Goal: Transaction & Acquisition: Purchase product/service

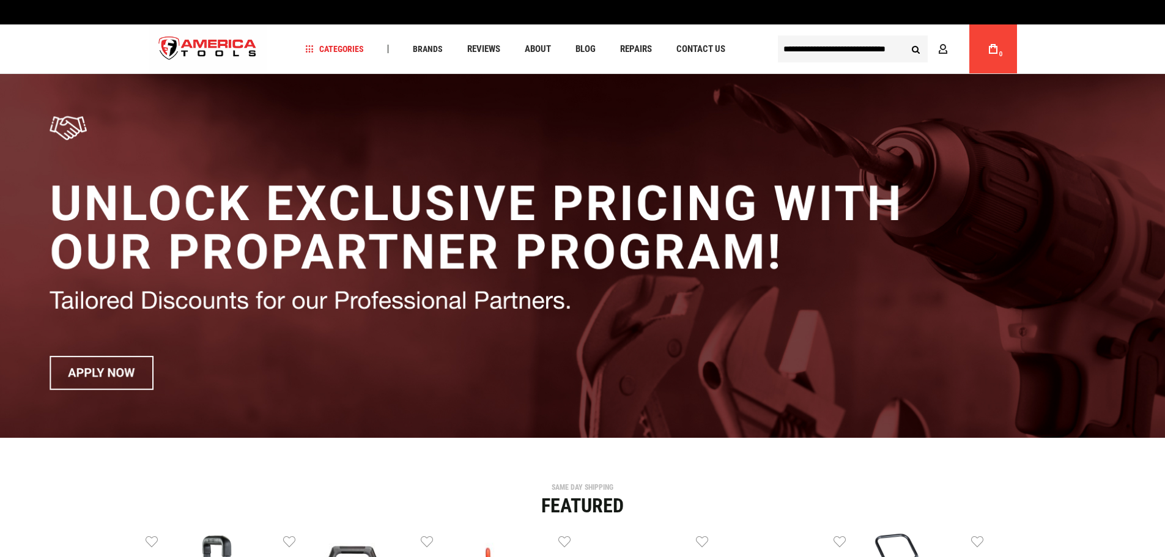
type input "**********"
click at [916, 47] on button "Search" at bounding box center [915, 48] width 23 height 23
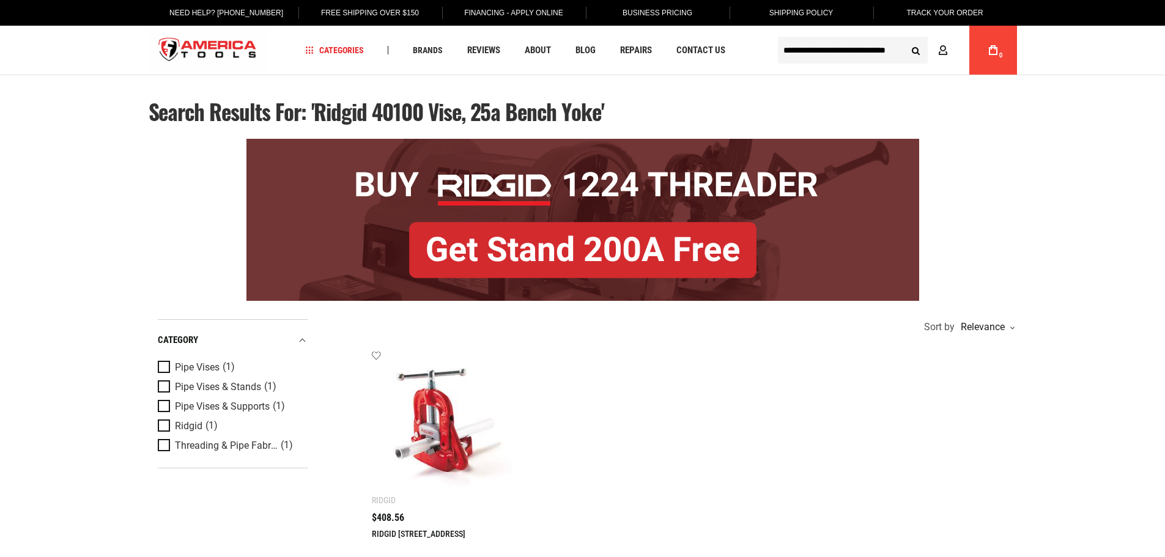
click at [427, 450] on img at bounding box center [449, 428] width 130 height 130
click at [419, 531] on link "RIDGID [STREET_ADDRESS]" at bounding box center [419, 534] width 94 height 10
